Goal: Task Accomplishment & Management: Manage account settings

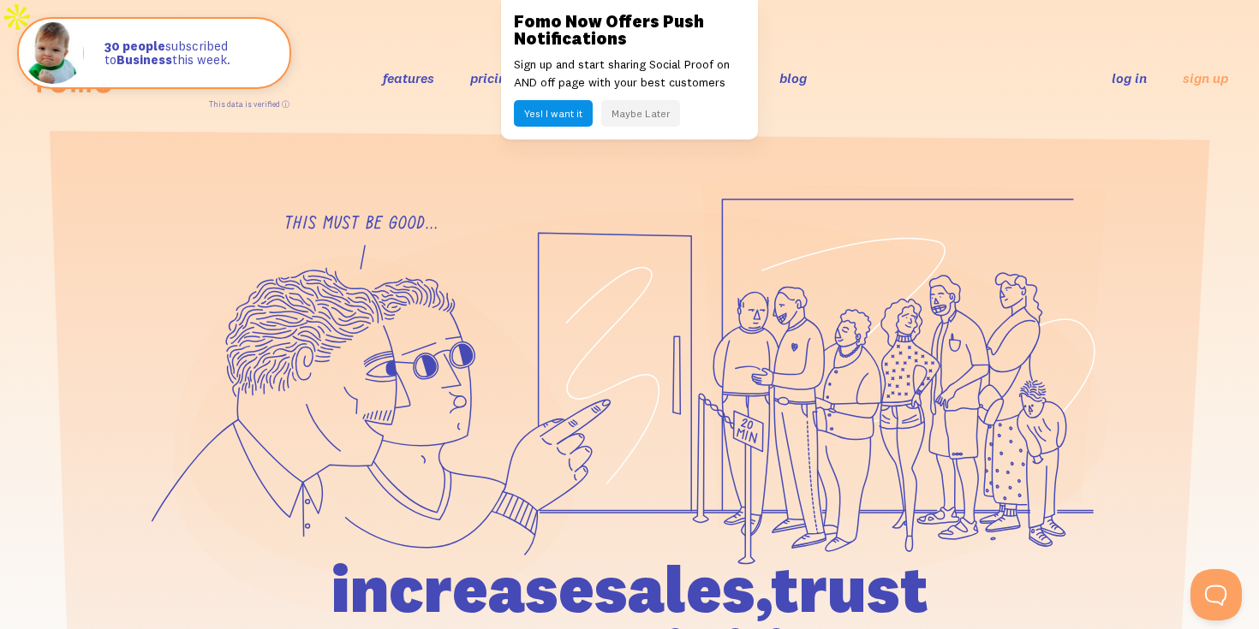
click at [562, 107] on button "Yes! I want it" at bounding box center [553, 113] width 79 height 27
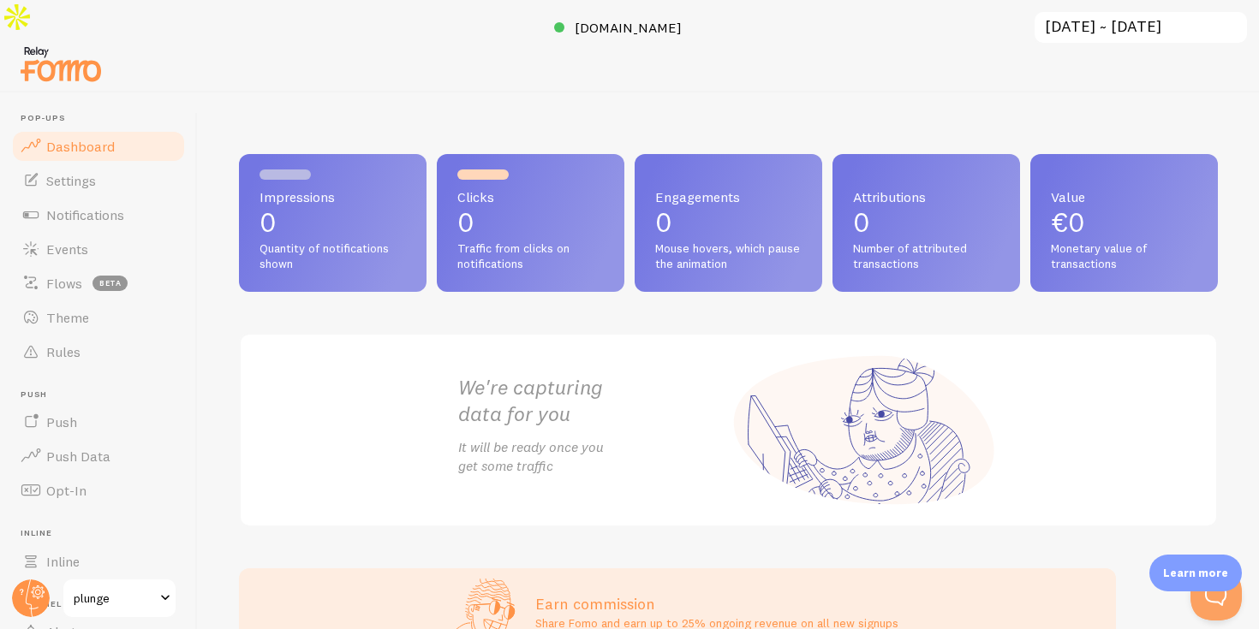
scroll to position [1, 0]
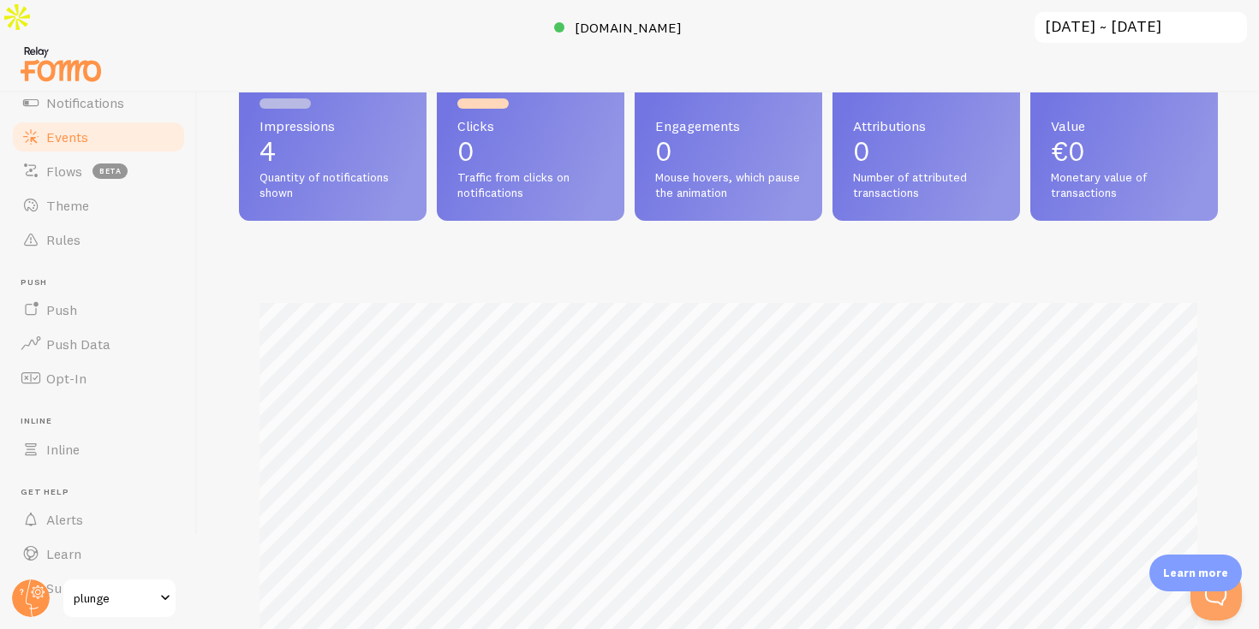
scroll to position [111, 0]
click at [110, 362] on link "Opt-In" at bounding box center [98, 379] width 176 height 34
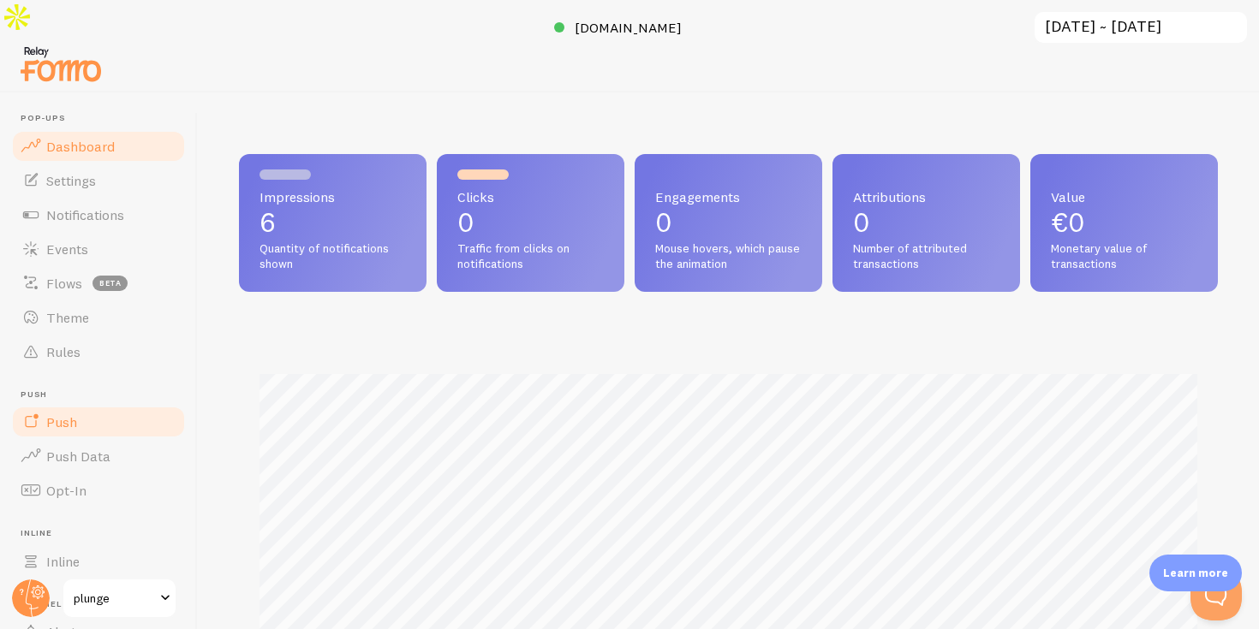
click at [112, 405] on link "Push" at bounding box center [98, 422] width 176 height 34
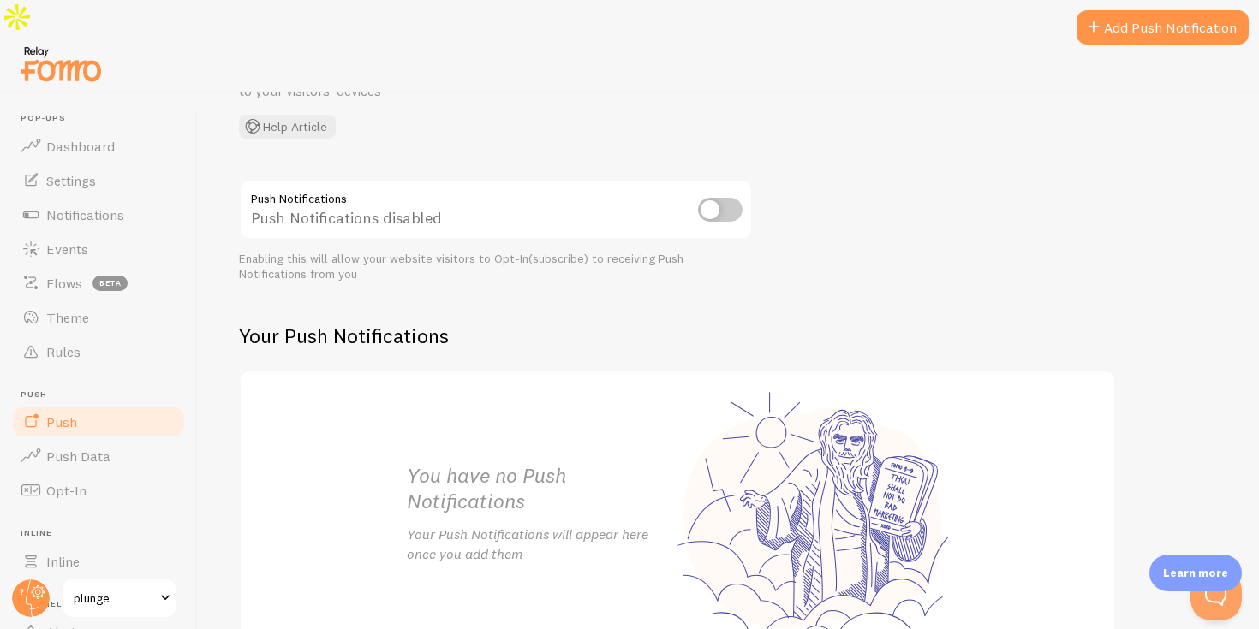
scroll to position [144, 0]
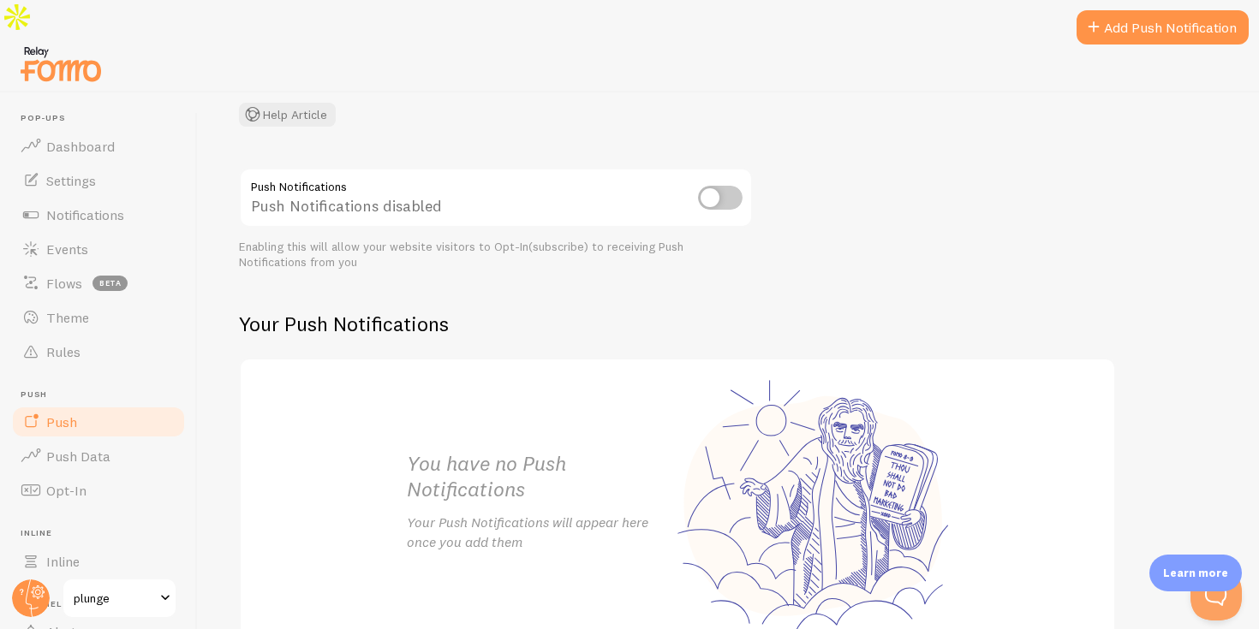
click at [735, 186] on input "checkbox" at bounding box center [720, 198] width 45 height 24
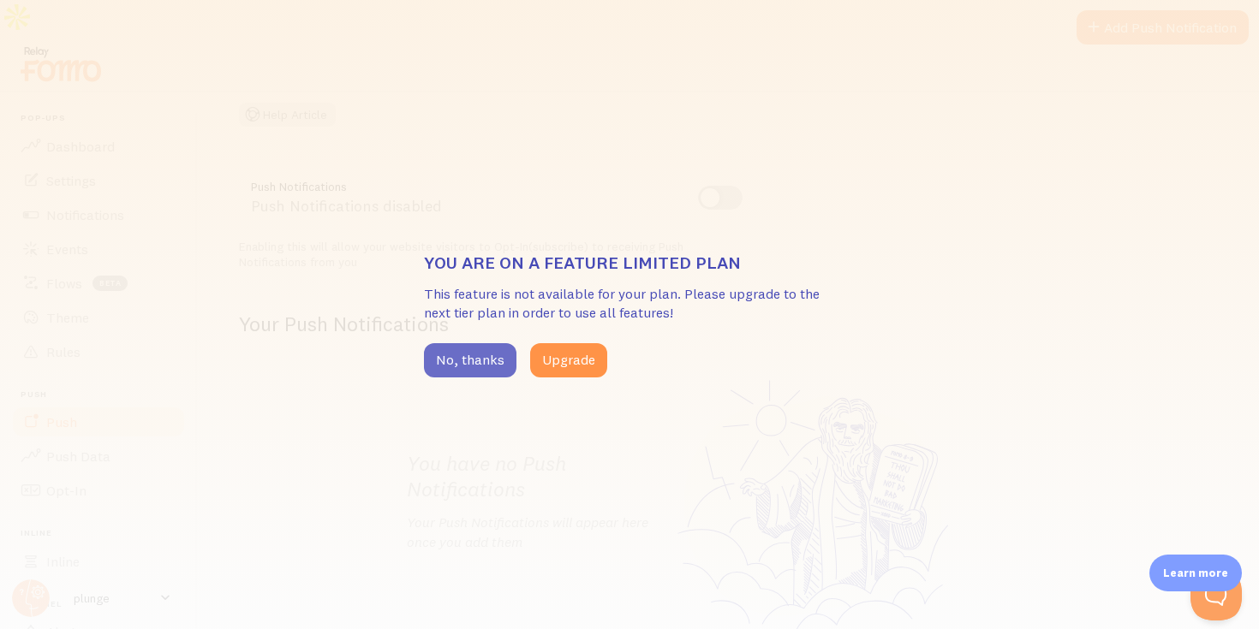
click at [498, 363] on button "No, thanks" at bounding box center [470, 360] width 92 height 34
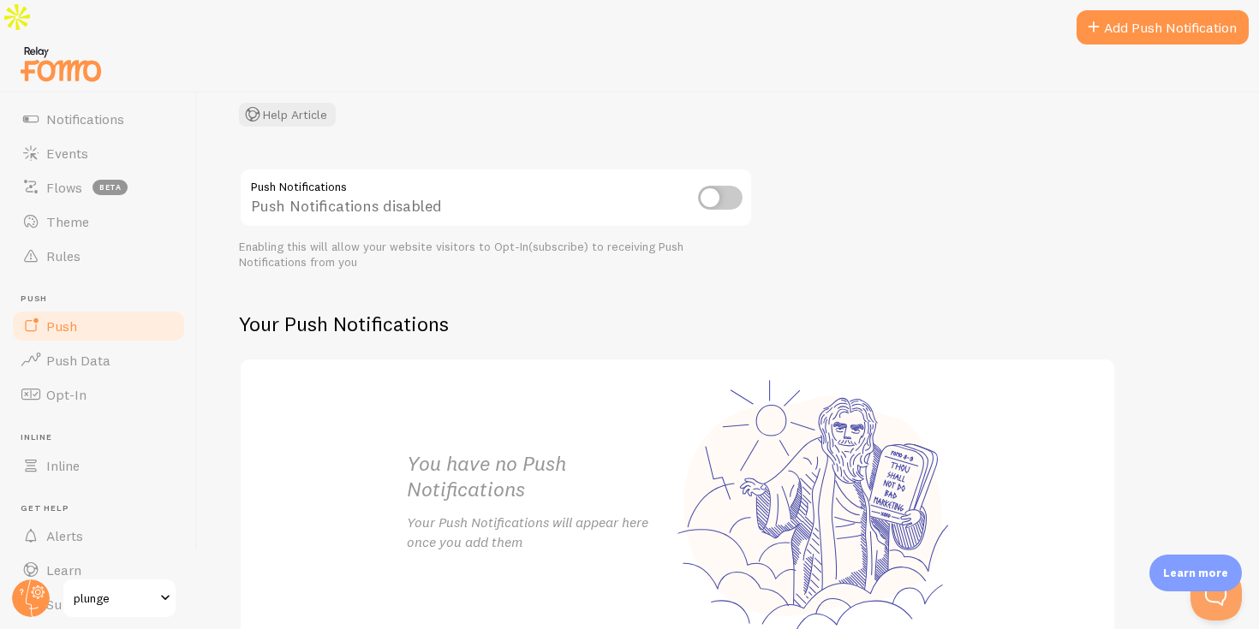
scroll to position [112, 0]
